Goal: Task Accomplishment & Management: Use online tool/utility

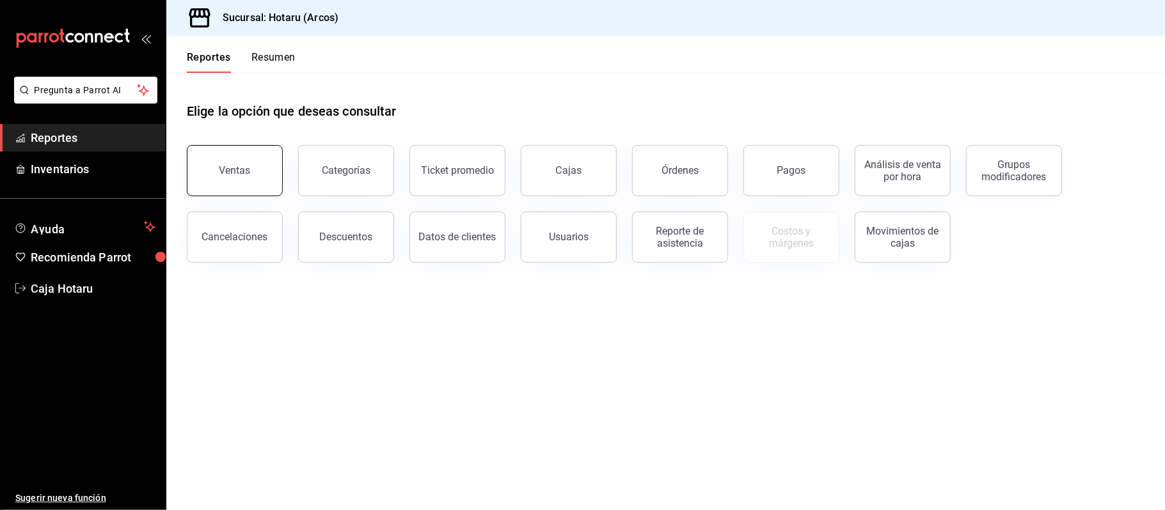
click at [211, 180] on button "Ventas" at bounding box center [235, 170] width 96 height 51
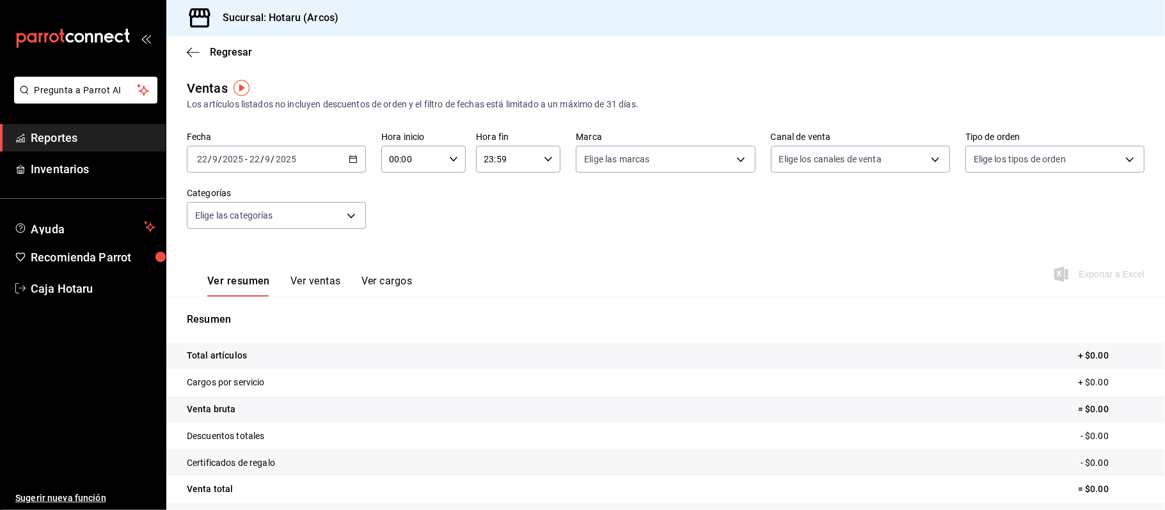
click at [352, 166] on div "[DATE] [DATE] - [DATE] [DATE]" at bounding box center [276, 159] width 179 height 27
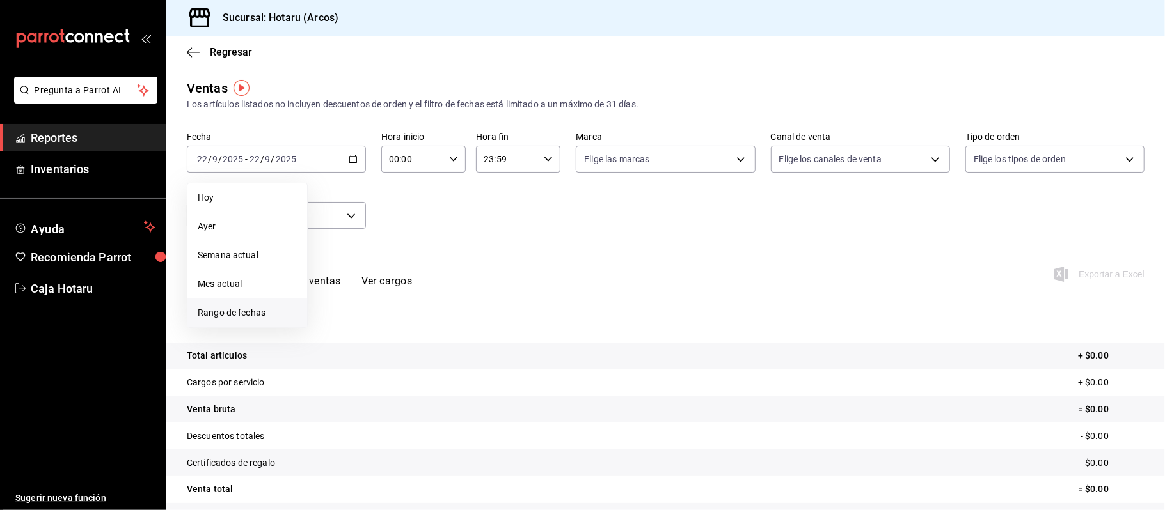
click at [226, 307] on span "Rango de fechas" at bounding box center [247, 312] width 99 height 13
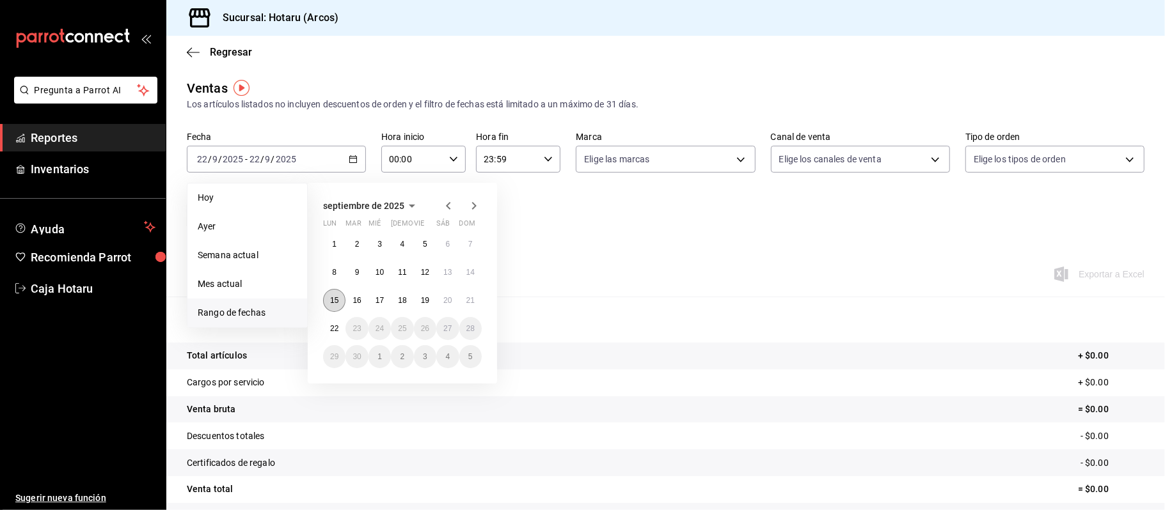
click at [342, 299] on button "15" at bounding box center [334, 300] width 22 height 23
click at [339, 327] on button "22" at bounding box center [334, 328] width 22 height 23
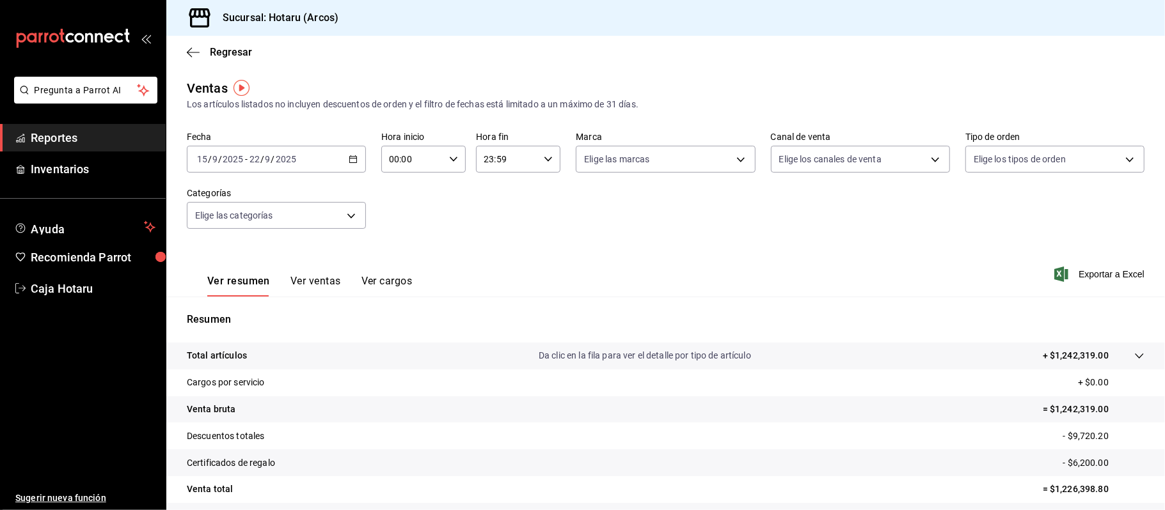
click at [454, 157] on div "00:00 Hora inicio" at bounding box center [423, 159] width 84 height 27
click at [400, 271] on span "05" at bounding box center [399, 271] width 21 height 10
type input "05:00"
click at [446, 193] on span "00" at bounding box center [440, 192] width 21 height 10
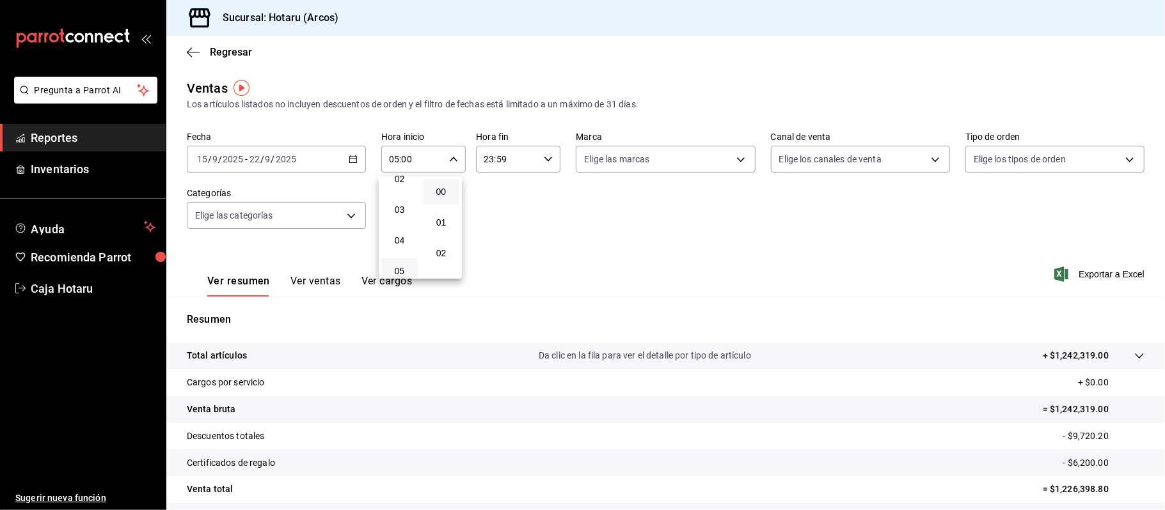
click at [548, 160] on div at bounding box center [582, 255] width 1165 height 510
click at [548, 160] on div "23:59 Hora fin" at bounding box center [518, 159] width 84 height 27
click at [544, 156] on icon "button" at bounding box center [548, 159] width 9 height 9
click at [492, 197] on button "05" at bounding box center [493, 192] width 36 height 26
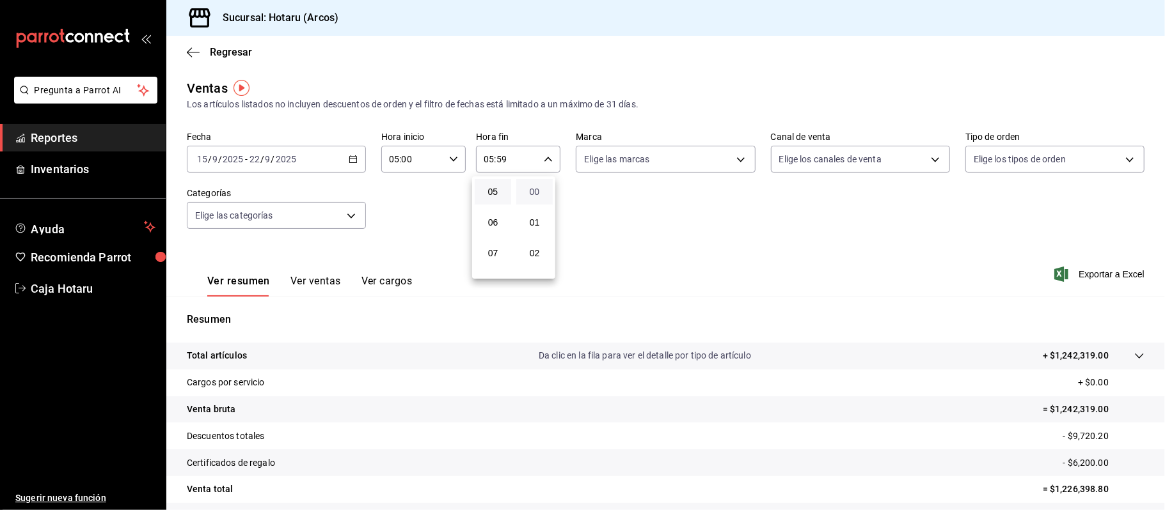
click at [535, 190] on span "00" at bounding box center [534, 192] width 21 height 10
type input "05:00"
click at [653, 275] on div at bounding box center [582, 255] width 1165 height 510
click at [653, 275] on span "Exportar a Excel" at bounding box center [1100, 274] width 88 height 15
